Goal: Find specific page/section: Find specific page/section

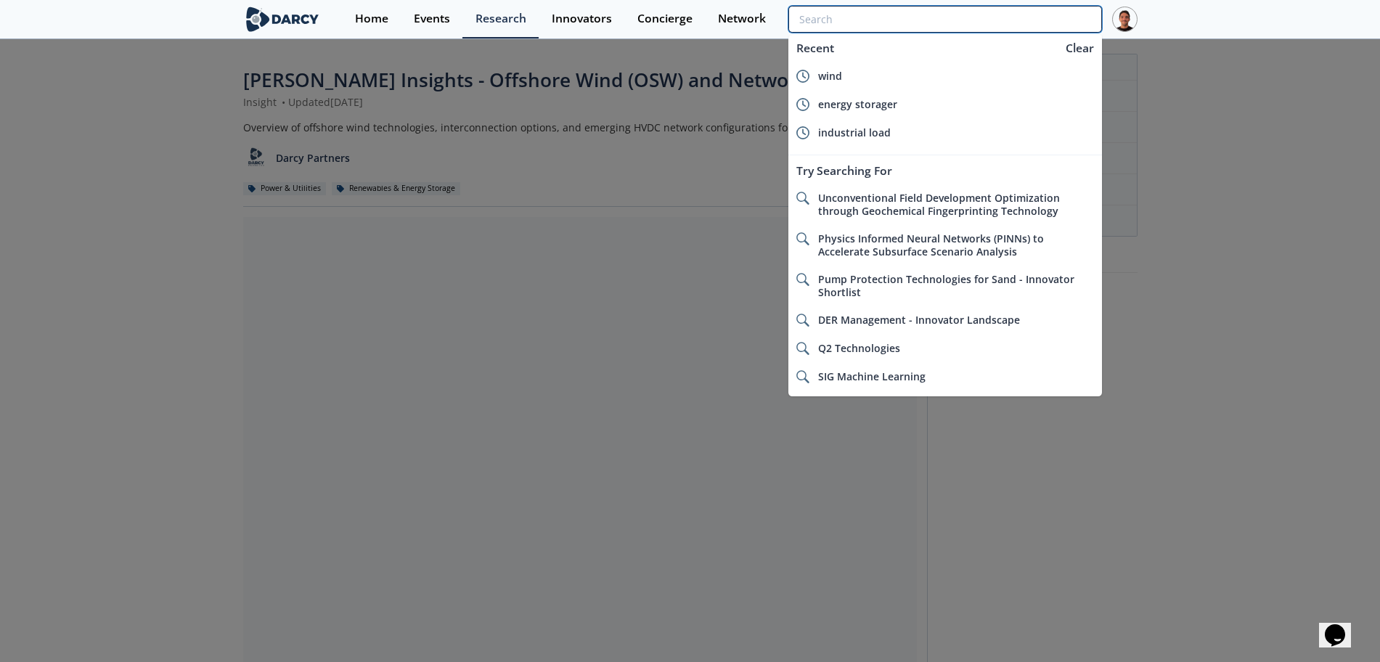
click at [1025, 11] on input "search" at bounding box center [945, 19] width 313 height 27
type input "r"
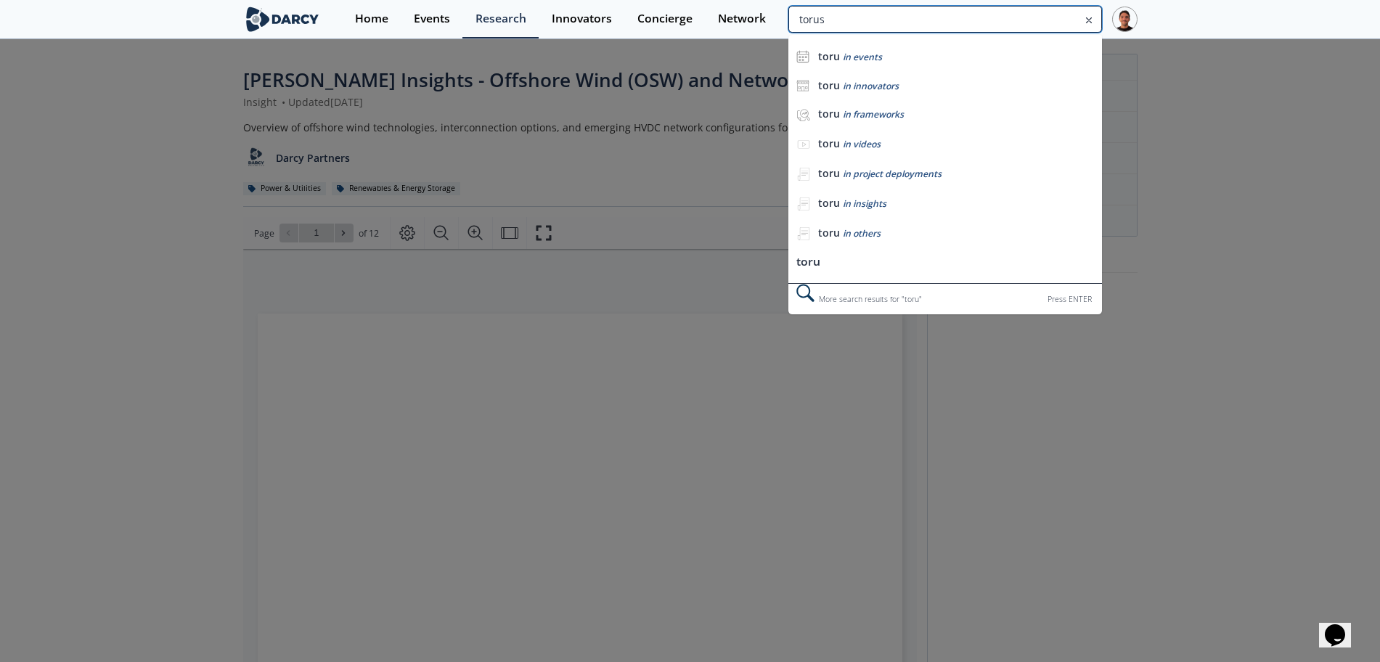
type input "torus"
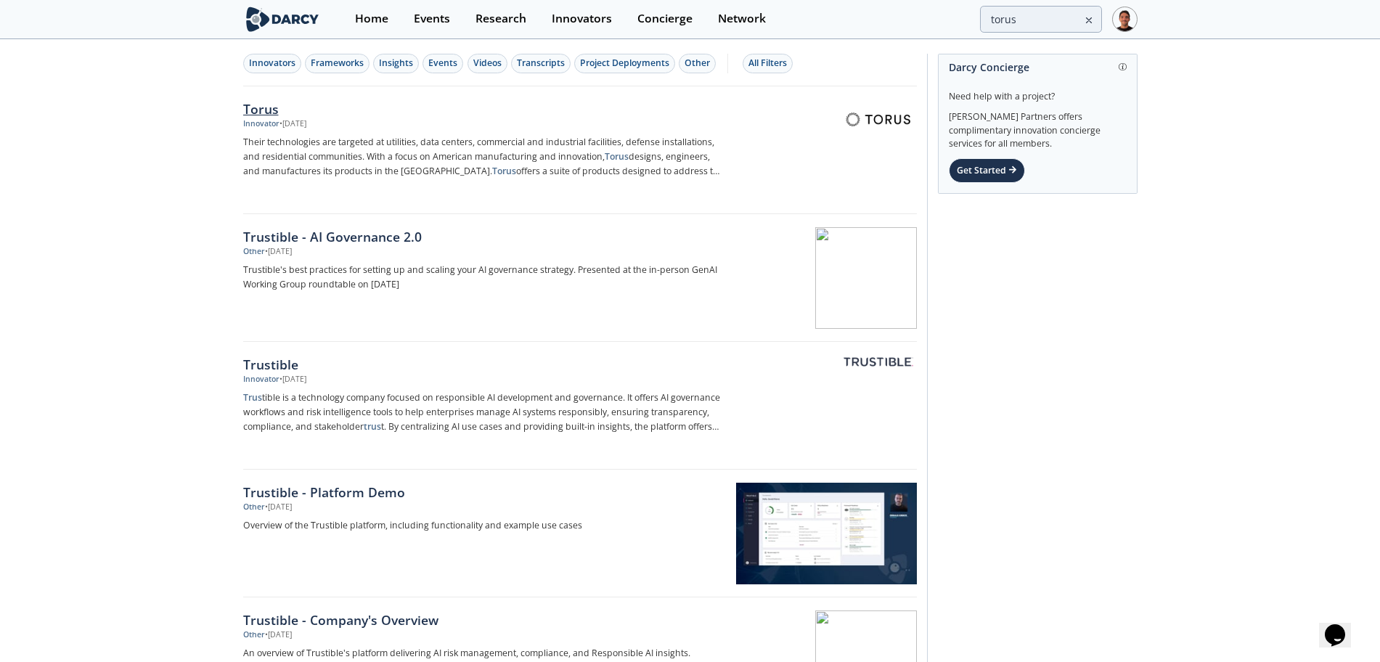
click at [401, 126] on div "Innovator • [DATE]" at bounding box center [483, 124] width 481 height 12
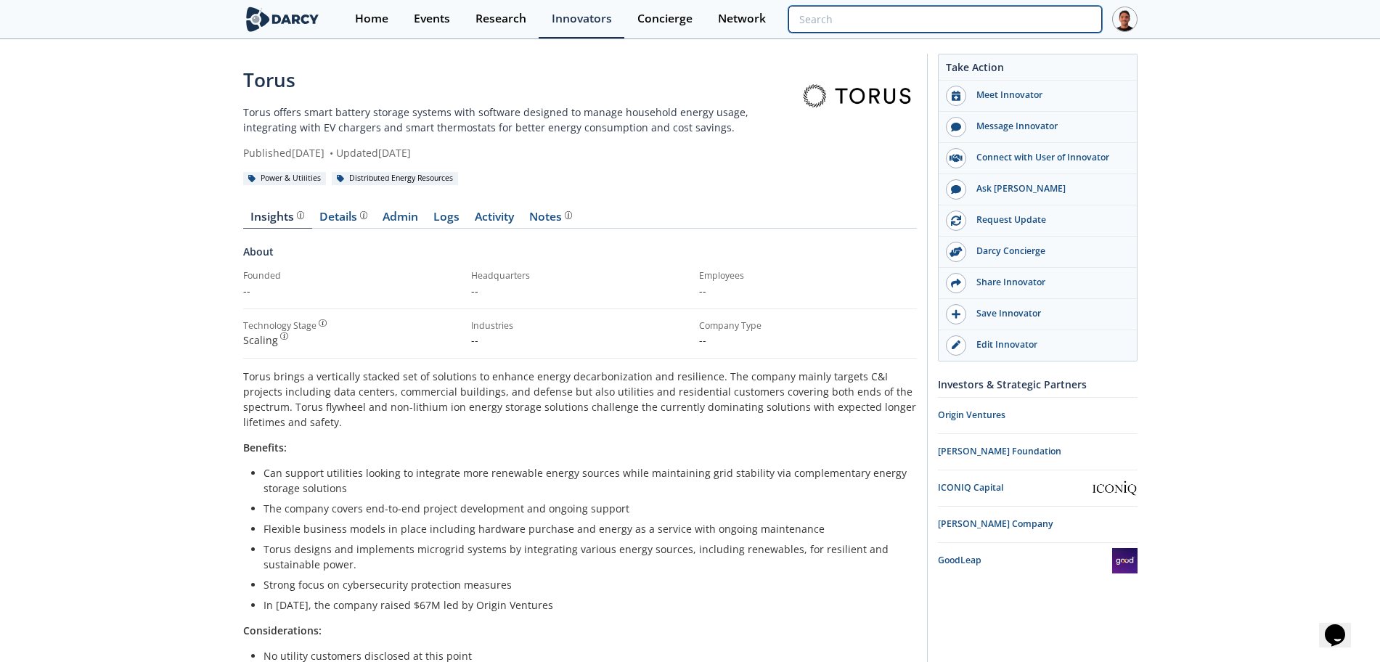
click at [1070, 23] on input "search" at bounding box center [945, 19] width 313 height 27
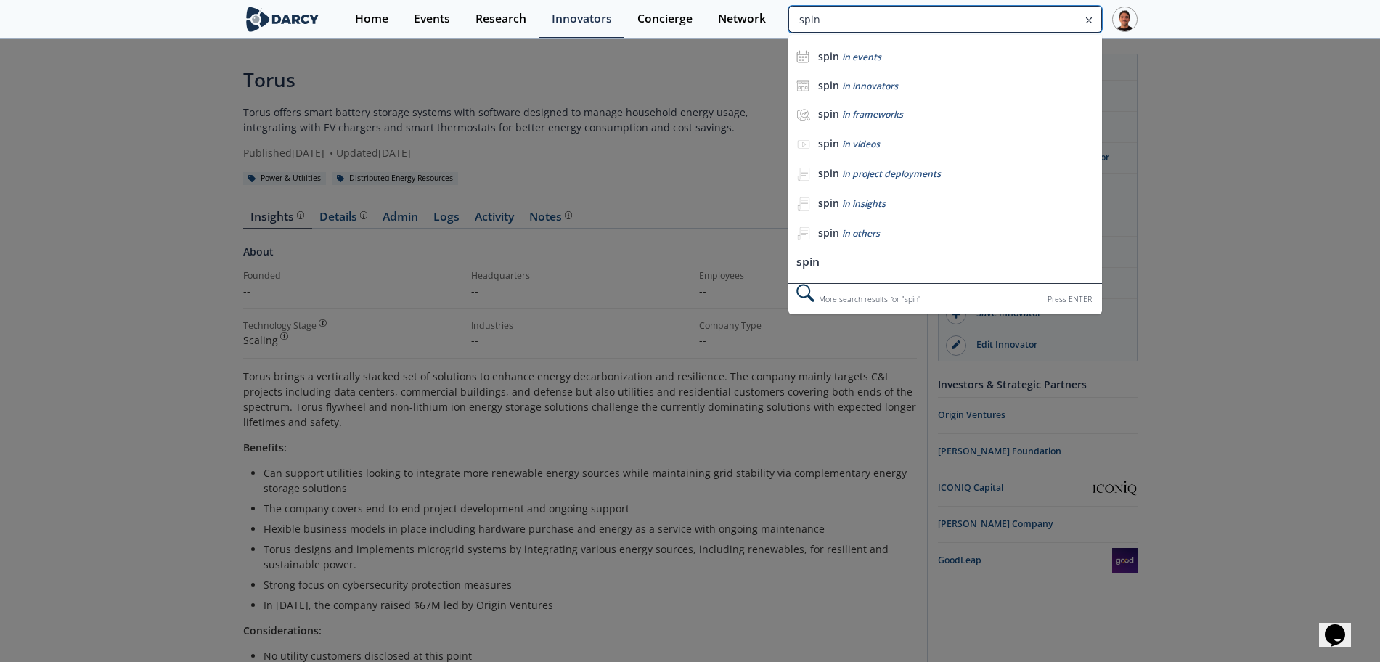
type input "spin"
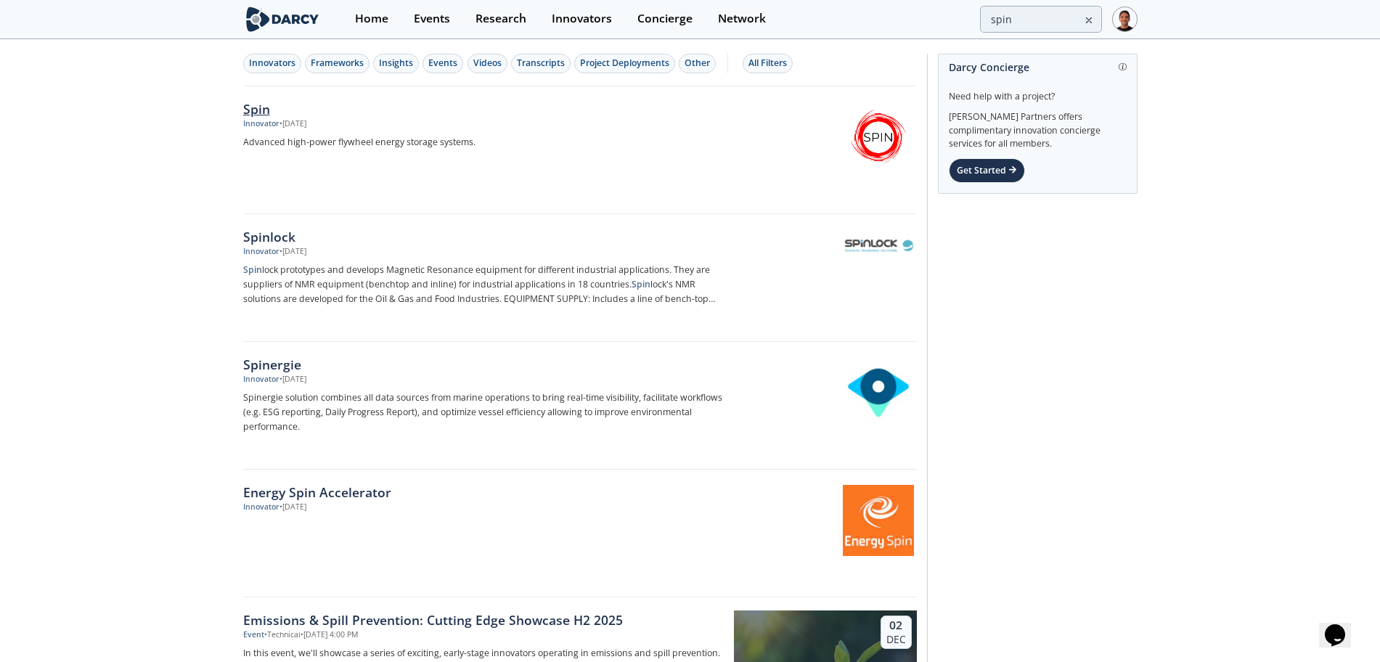
click at [338, 119] on div "Innovator • [DATE]" at bounding box center [483, 124] width 481 height 12
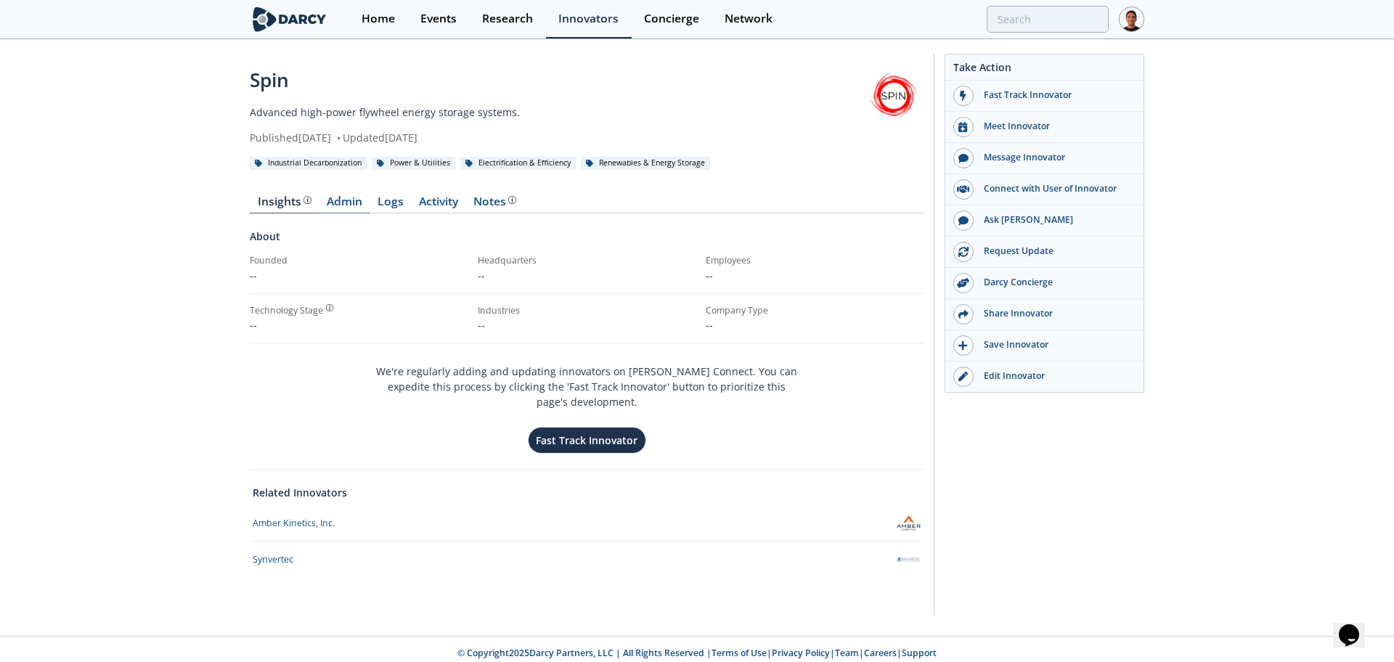
click at [343, 207] on link "Admin" at bounding box center [344, 204] width 51 height 17
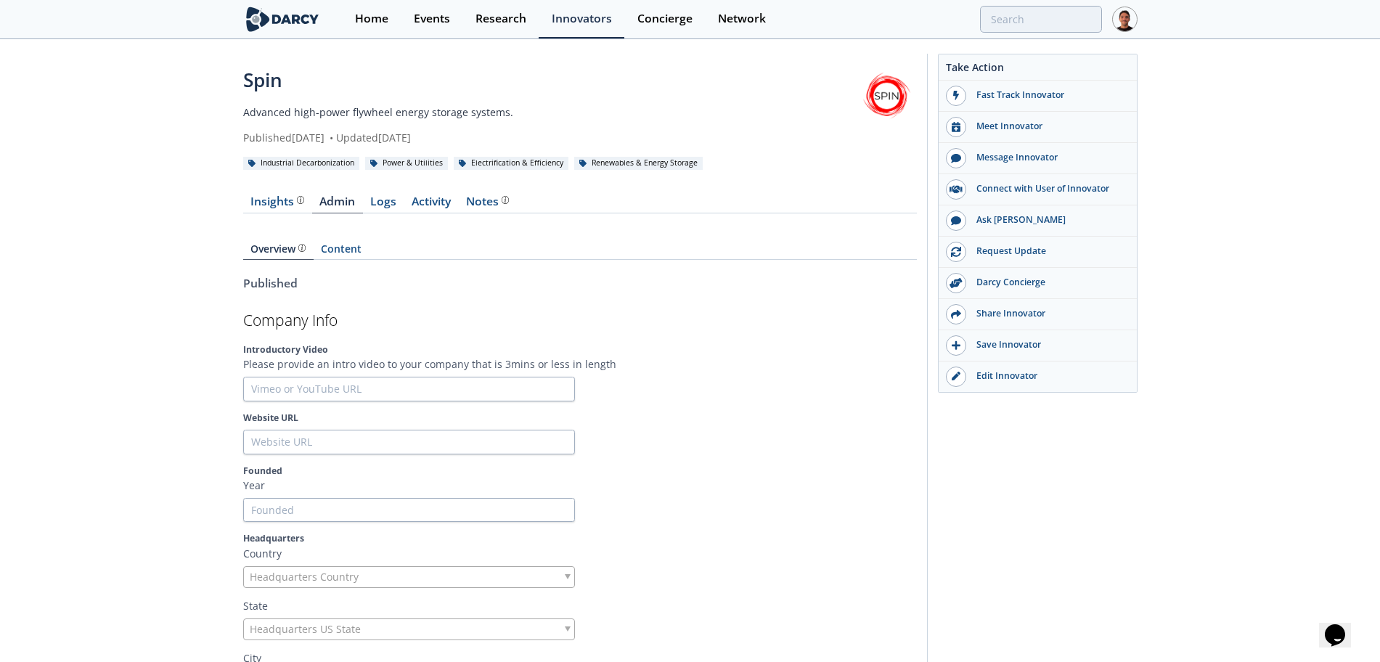
click at [889, 100] on link at bounding box center [887, 96] width 60 height 60
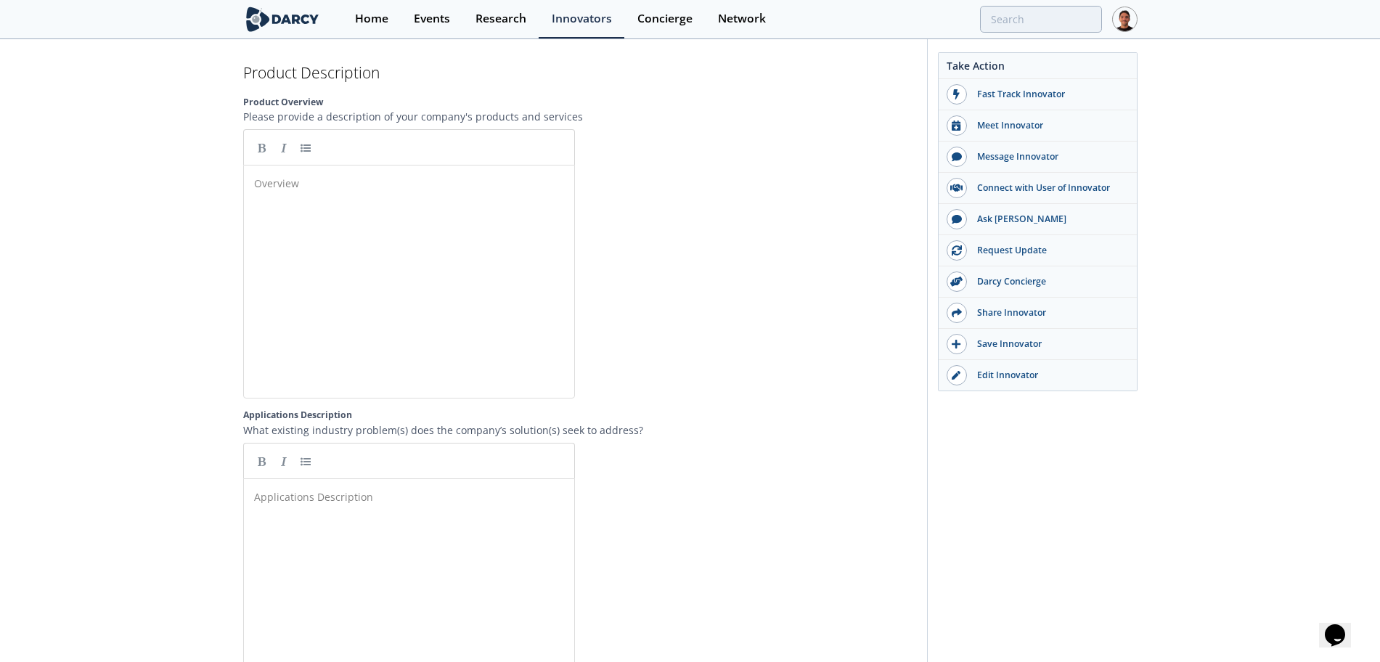
scroll to position [1815, 0]
